Goal: Task Accomplishment & Management: Use online tool/utility

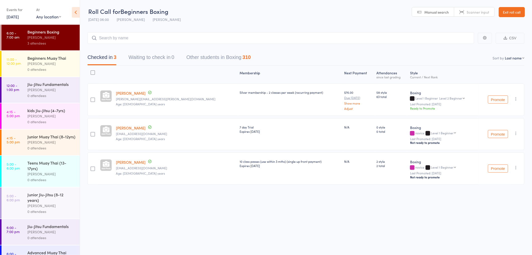
click at [59, 66] on div "[PERSON_NAME]" at bounding box center [51, 64] width 48 height 6
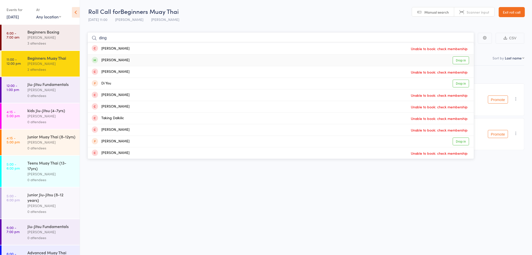
type input "ding"
click at [456, 61] on link "Drop in" at bounding box center [461, 60] width 16 height 8
